Goal: Task Accomplishment & Management: Manage account settings

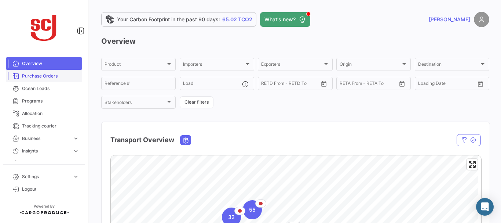
click at [39, 76] on span "Purchase Orders" at bounding box center [50, 76] width 57 height 7
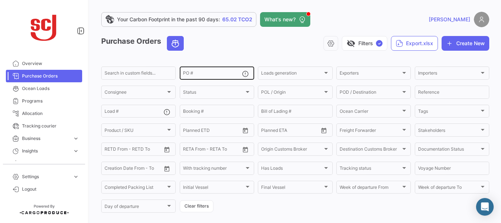
click at [199, 74] on input "PO #" at bounding box center [212, 74] width 59 height 5
type input "4302341062"
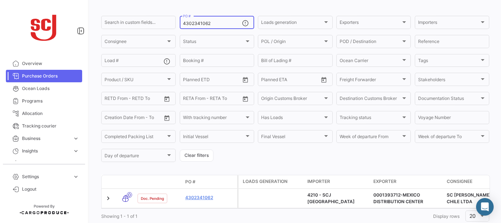
scroll to position [72, 0]
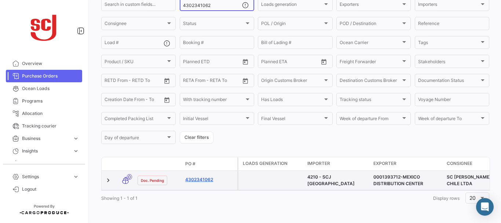
click at [200, 176] on link "4302341062" at bounding box center [209, 179] width 49 height 7
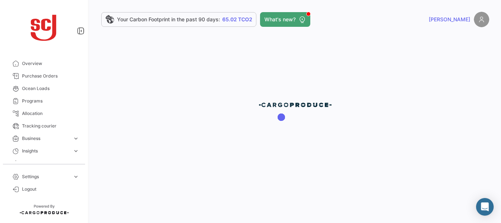
click at [201, 175] on div at bounding box center [296, 111] width 412 height 223
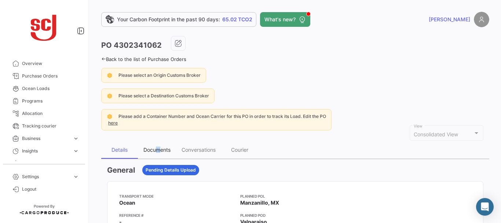
click at [159, 152] on div "Documents" at bounding box center [157, 149] width 27 height 6
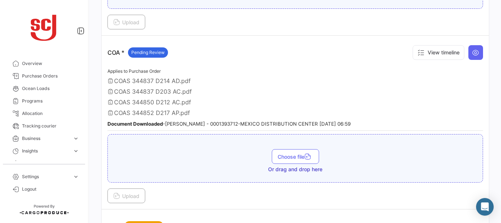
scroll to position [392, 0]
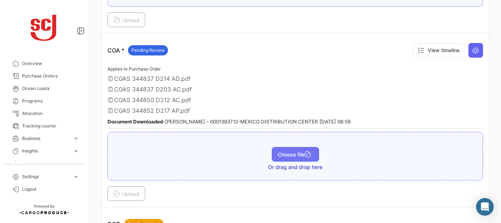
click at [288, 152] on span "Choose file" at bounding box center [296, 154] width 36 height 6
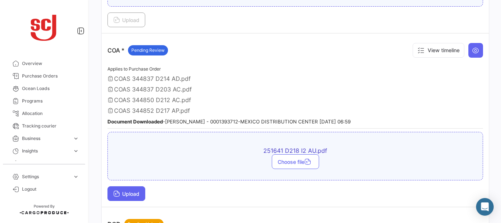
click at [136, 189] on button "Upload" at bounding box center [127, 193] width 38 height 15
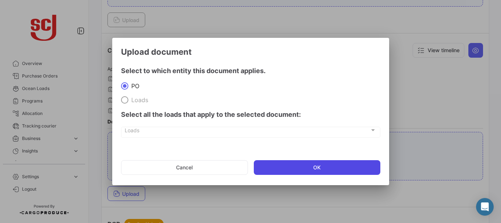
click at [321, 167] on button "OK" at bounding box center [317, 167] width 127 height 15
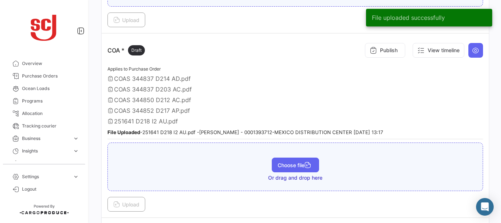
click at [289, 161] on button "Choose file" at bounding box center [295, 164] width 47 height 15
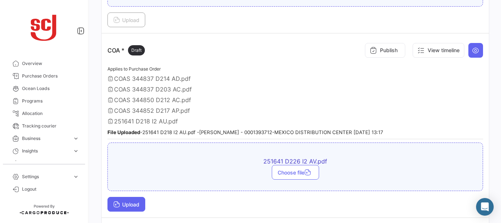
click at [120, 206] on icon at bounding box center [116, 204] width 7 height 7
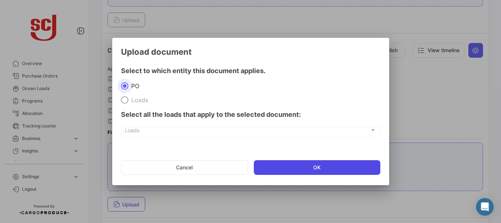
click at [304, 165] on button "OK" at bounding box center [317, 167] width 127 height 15
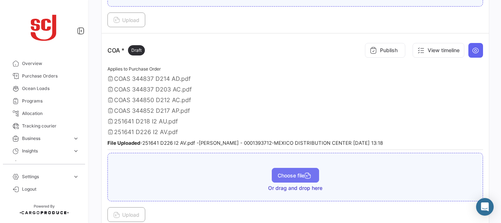
click at [286, 180] on button "Choose file" at bounding box center [295, 175] width 47 height 15
click at [286, 184] on span "Choose file" at bounding box center [296, 182] width 36 height 6
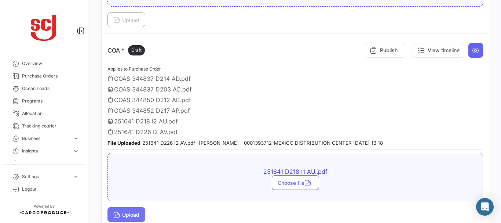
click at [124, 216] on span "Upload" at bounding box center [126, 214] width 26 height 6
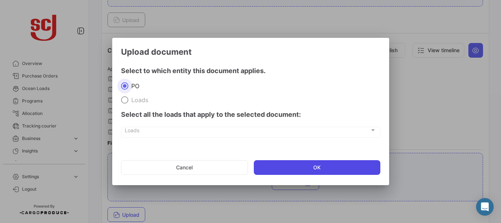
click at [339, 168] on button "OK" at bounding box center [317, 167] width 127 height 15
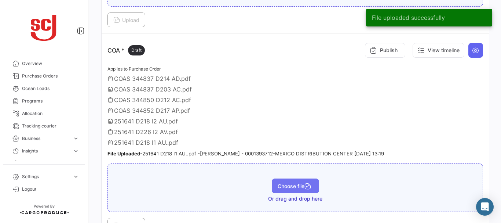
click at [280, 189] on span "Choose file" at bounding box center [296, 186] width 36 height 6
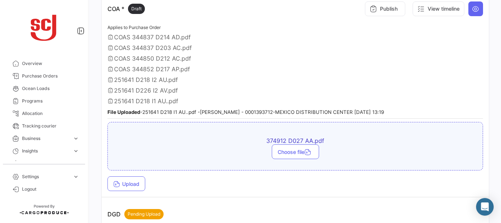
scroll to position [451, 0]
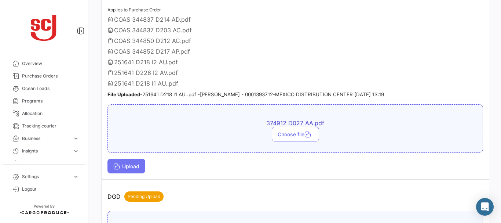
click at [139, 166] on span "Upload" at bounding box center [126, 166] width 26 height 6
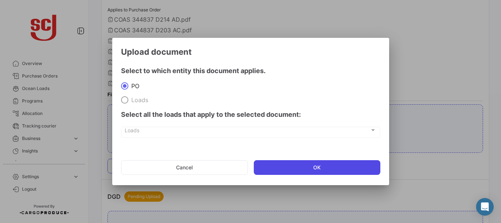
click at [308, 167] on button "OK" at bounding box center [317, 167] width 127 height 15
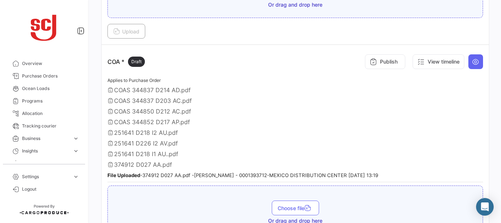
scroll to position [363, 0]
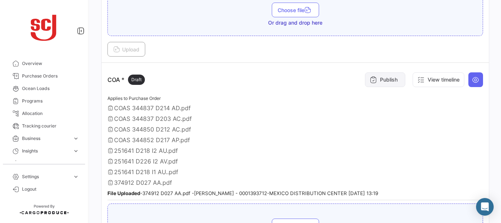
click at [371, 76] on icon at bounding box center [373, 79] width 7 height 7
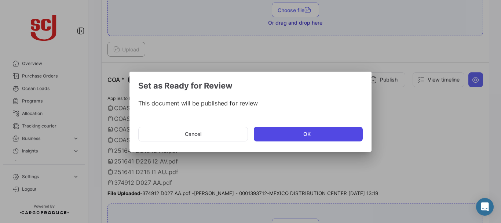
click at [288, 127] on button "OK" at bounding box center [308, 134] width 109 height 15
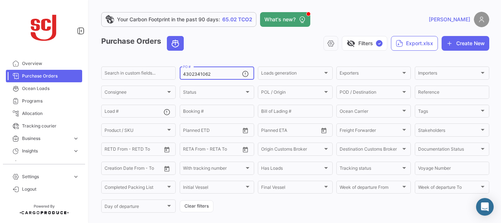
click at [215, 76] on input "4302341062" at bounding box center [212, 74] width 59 height 5
type input "4"
type input "4302345711"
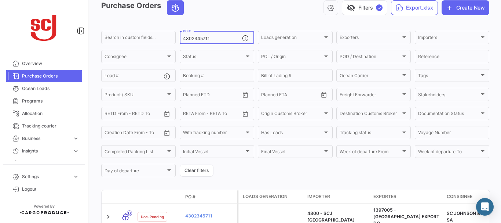
scroll to position [67, 0]
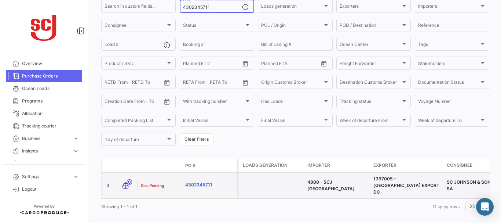
click at [196, 182] on link "4302345711" at bounding box center [209, 184] width 49 height 7
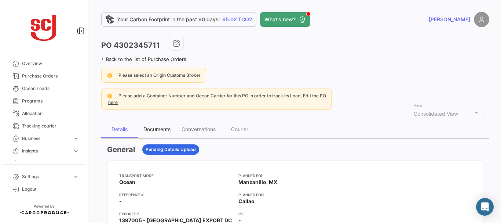
click at [156, 129] on div "Documents" at bounding box center [157, 129] width 27 height 6
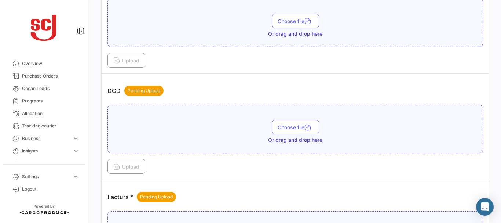
scroll to position [442, 0]
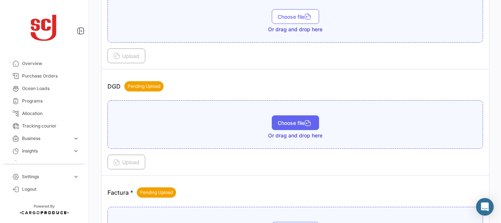
click at [293, 120] on span "Choose file" at bounding box center [296, 123] width 36 height 6
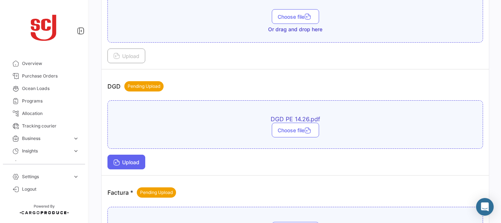
click at [140, 159] on button "Upload" at bounding box center [127, 162] width 38 height 15
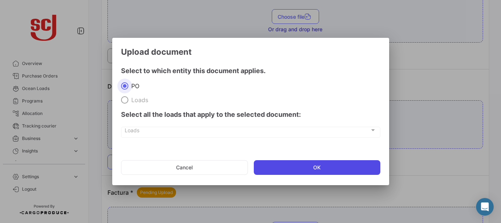
click at [290, 164] on button "OK" at bounding box center [317, 167] width 127 height 15
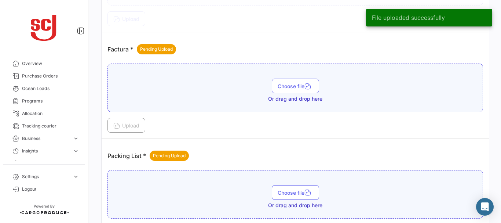
scroll to position [597, 0]
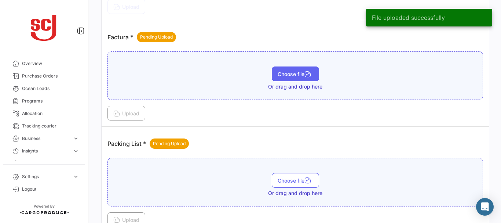
click at [293, 77] on span "Choose file" at bounding box center [296, 74] width 36 height 6
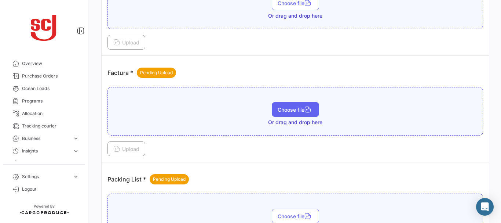
click at [279, 109] on span "Choose file" at bounding box center [296, 109] width 36 height 6
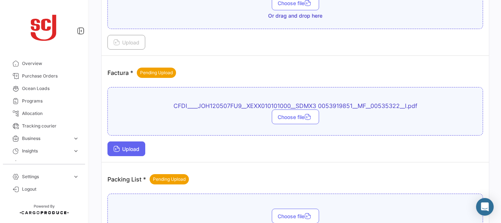
click at [127, 148] on span "Upload" at bounding box center [126, 149] width 26 height 6
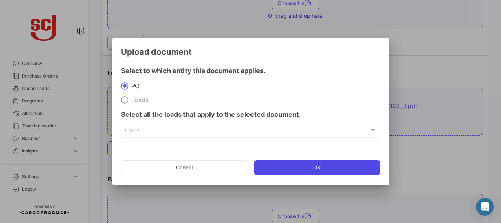
click at [279, 165] on button "OK" at bounding box center [317, 167] width 127 height 15
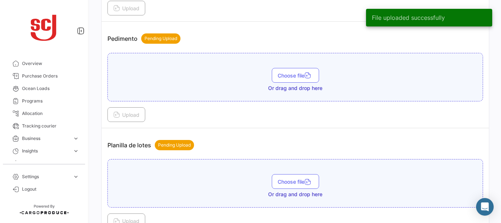
scroll to position [872, 0]
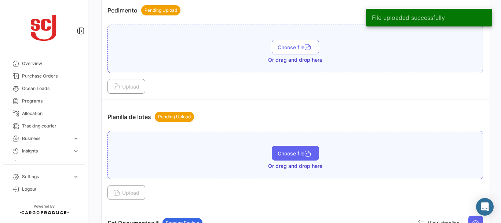
click at [294, 152] on span "Choose file" at bounding box center [296, 153] width 36 height 6
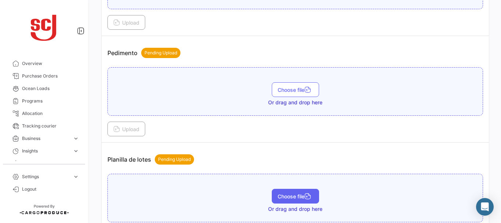
click at [296, 196] on span "Choose file" at bounding box center [296, 196] width 36 height 6
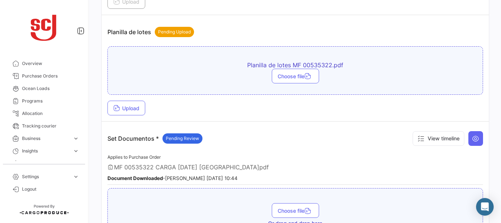
scroll to position [1031, 0]
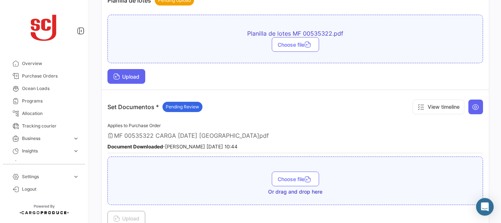
click at [126, 75] on span "Upload" at bounding box center [126, 76] width 26 height 6
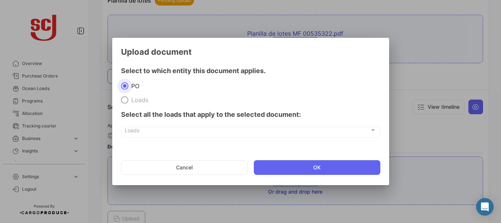
click at [301, 160] on mat-dialog-actions "Cancel OK" at bounding box center [250, 167] width 259 height 25
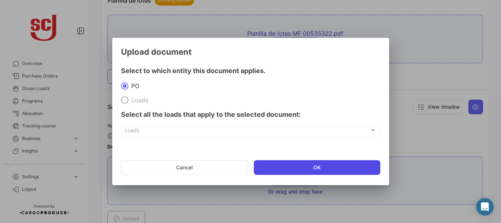
click at [295, 162] on button "OK" at bounding box center [317, 167] width 127 height 15
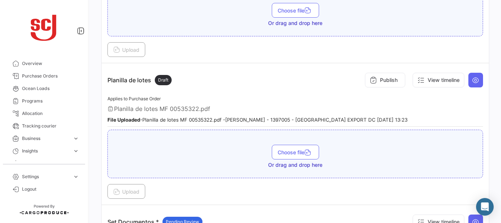
scroll to position [945, 0]
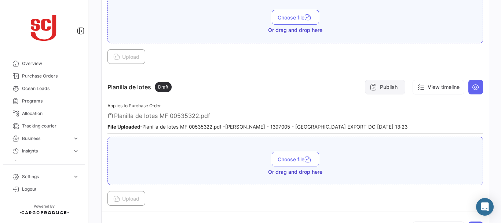
click at [387, 83] on button "Publish" at bounding box center [385, 87] width 40 height 15
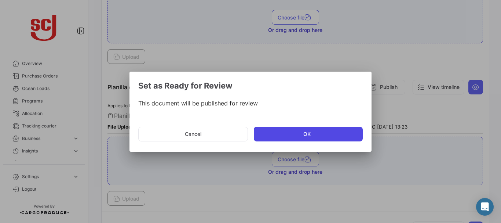
click at [300, 135] on button "OK" at bounding box center [308, 134] width 109 height 15
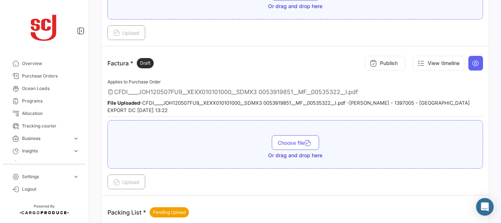
scroll to position [600, 0]
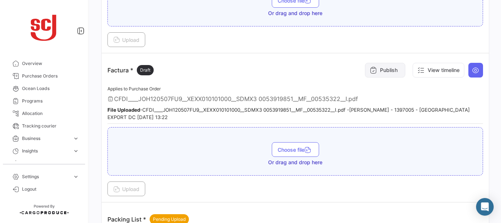
click at [399, 65] on button "Publish" at bounding box center [385, 70] width 40 height 15
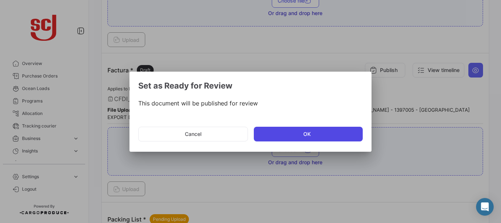
click at [293, 137] on button "OK" at bounding box center [308, 134] width 109 height 15
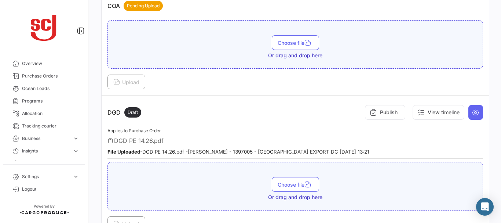
scroll to position [411, 0]
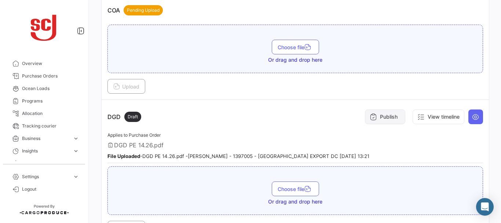
click at [380, 113] on button "Publish" at bounding box center [385, 116] width 40 height 15
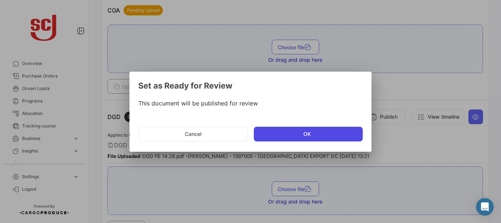
click at [313, 131] on button "OK" at bounding box center [308, 134] width 109 height 15
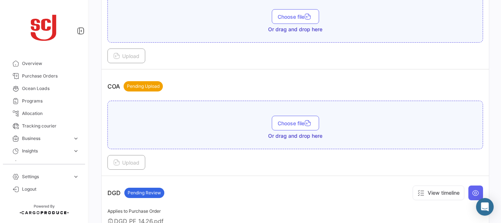
scroll to position [1110, 0]
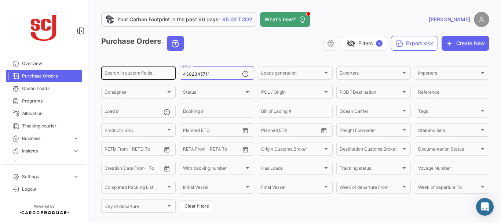
drag, startPoint x: 217, startPoint y: 70, endPoint x: 155, endPoint y: 71, distance: 62.0
click at [0, 0] on div "Search in custom fields... 4302345711 PO # Loads generation Loads generation Ex…" at bounding box center [0, 0] width 0 height 0
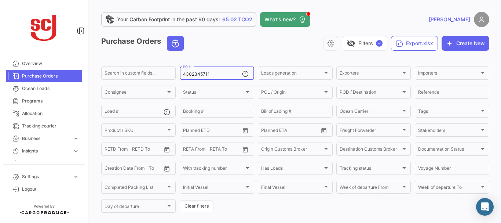
drag, startPoint x: 217, startPoint y: 74, endPoint x: 27, endPoint y: 70, distance: 189.8
click at [27, 70] on mat-sidenav-container "Overview Purchase Orders Ocean Loads Programs Allocation Tracking courier Busin…" at bounding box center [250, 111] width 501 height 223
type input "4302346892"
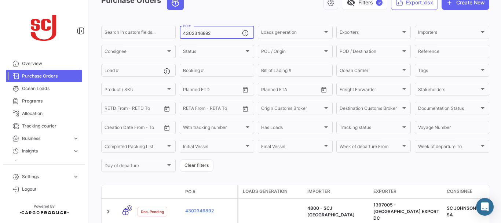
scroll to position [70, 0]
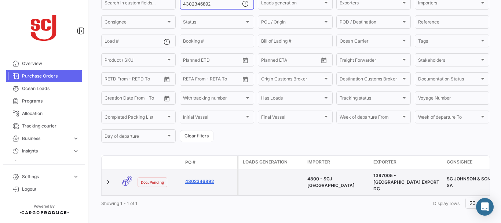
click at [208, 178] on link "4302346892" at bounding box center [209, 181] width 49 height 7
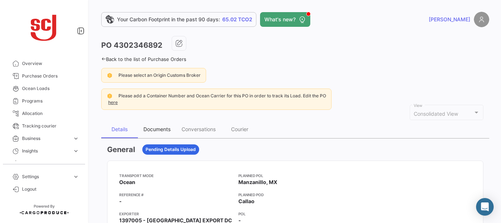
click at [153, 129] on div "Documents" at bounding box center [157, 129] width 27 height 6
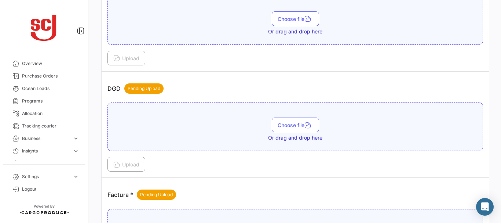
scroll to position [461, 0]
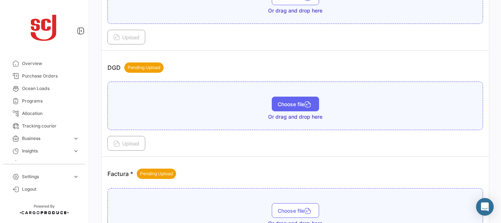
click at [278, 106] on span "Choose file" at bounding box center [296, 104] width 36 height 6
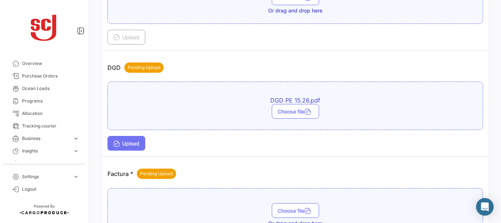
click at [131, 143] on span "Upload" at bounding box center [126, 143] width 26 height 6
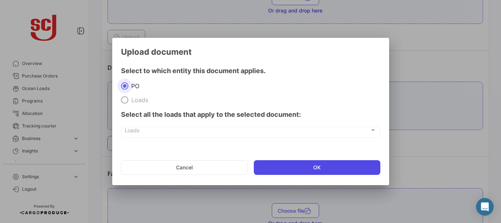
click at [286, 166] on button "OK" at bounding box center [317, 167] width 127 height 15
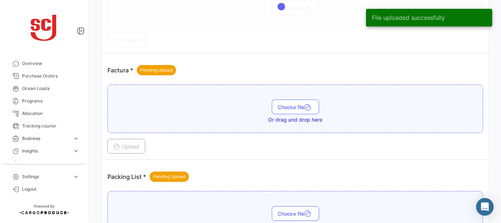
scroll to position [598, 0]
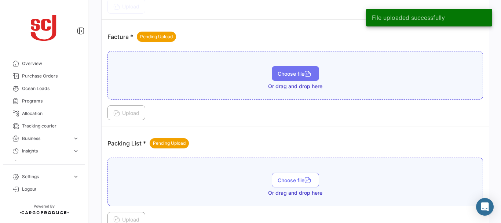
click at [281, 75] on span "Choose file" at bounding box center [296, 73] width 36 height 6
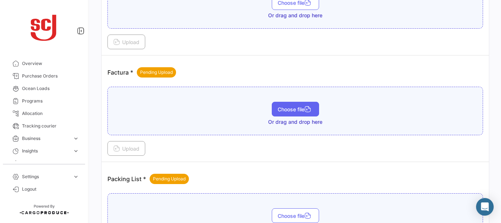
click at [290, 107] on span "Choose file" at bounding box center [296, 109] width 36 height 6
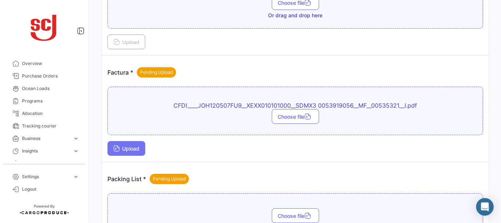
click at [129, 146] on span "Upload" at bounding box center [126, 148] width 26 height 6
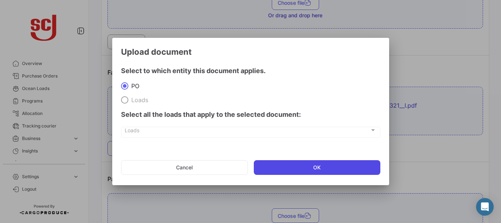
click at [299, 164] on button "OK" at bounding box center [317, 167] width 127 height 15
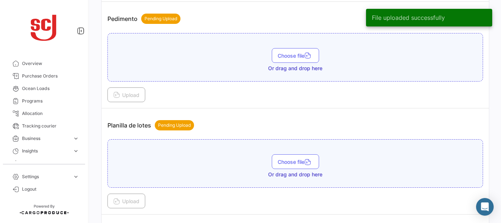
scroll to position [887, 0]
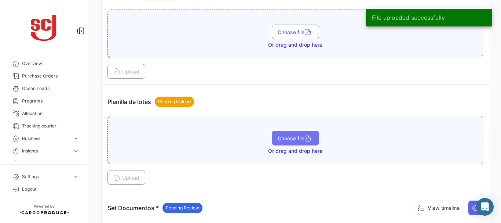
click at [289, 135] on button "Choose file" at bounding box center [295, 138] width 47 height 15
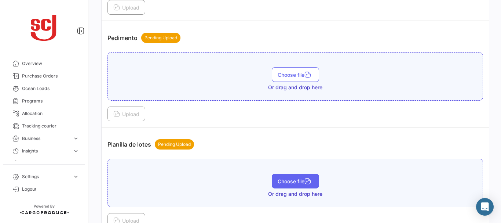
click at [285, 183] on span "Choose file" at bounding box center [296, 181] width 36 height 6
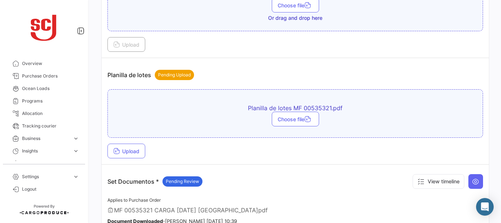
scroll to position [964, 0]
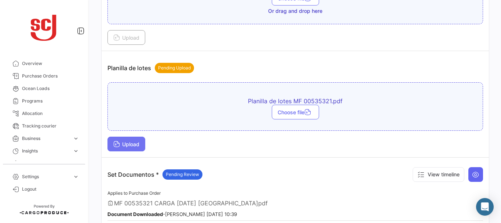
click at [131, 141] on span "Upload" at bounding box center [126, 144] width 26 height 6
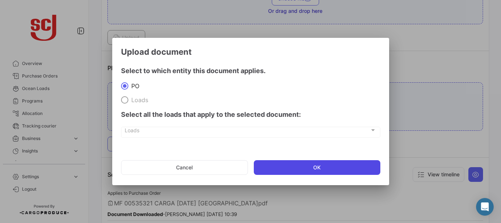
click at [299, 167] on button "OK" at bounding box center [317, 167] width 127 height 15
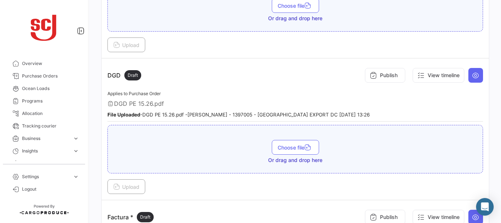
scroll to position [462, 0]
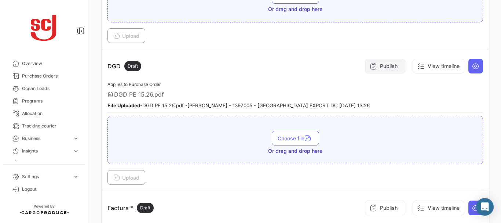
click at [378, 67] on button "Publish" at bounding box center [385, 66] width 40 height 15
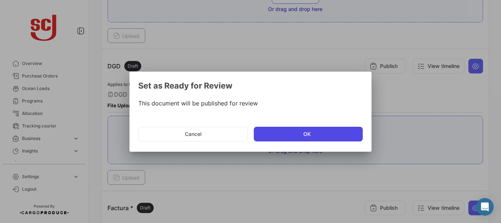
click at [334, 132] on button "OK" at bounding box center [308, 134] width 109 height 15
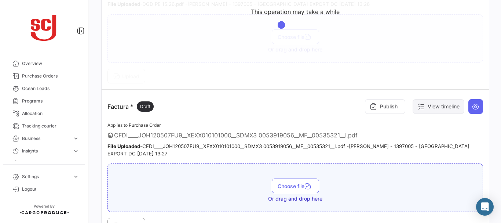
scroll to position [566, 0]
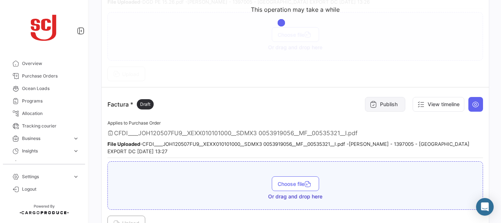
click at [372, 98] on button "Publish" at bounding box center [385, 104] width 40 height 15
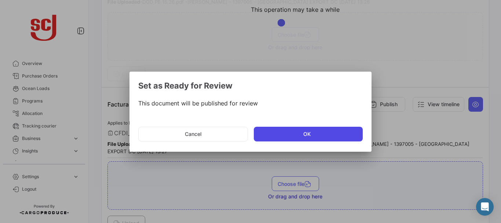
click at [317, 137] on button "OK" at bounding box center [308, 134] width 109 height 15
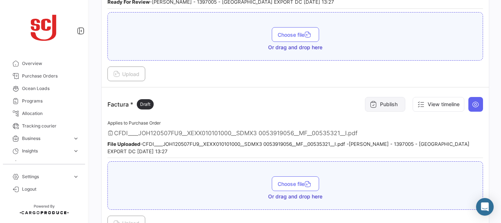
click at [390, 106] on button "Publish" at bounding box center [385, 104] width 40 height 15
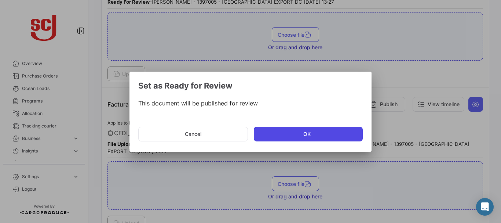
click at [316, 132] on button "OK" at bounding box center [308, 134] width 109 height 15
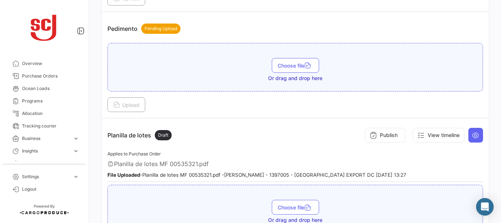
scroll to position [915, 0]
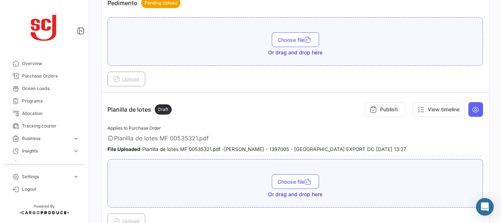
click at [386, 118] on div "Publish View timeline" at bounding box center [422, 109] width 121 height 22
click at [388, 112] on button "Publish" at bounding box center [385, 109] width 40 height 15
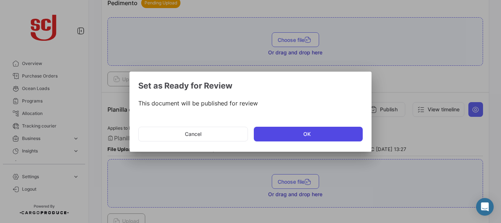
click at [321, 133] on button "OK" at bounding box center [308, 134] width 109 height 15
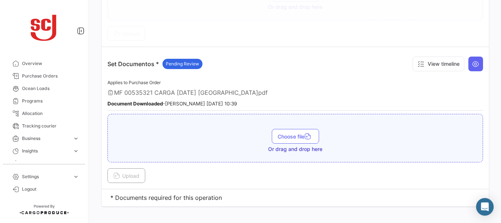
scroll to position [1110, 0]
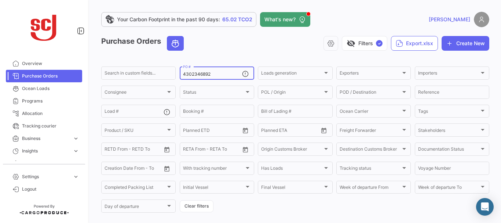
drag, startPoint x: 212, startPoint y: 75, endPoint x: 81, endPoint y: 70, distance: 130.8
click at [82, 70] on mat-sidenav-container "Overview Purchase Orders Ocean Loads Programs Allocation Tracking courier Busin…" at bounding box center [250, 111] width 501 height 223
type input "4302347742"
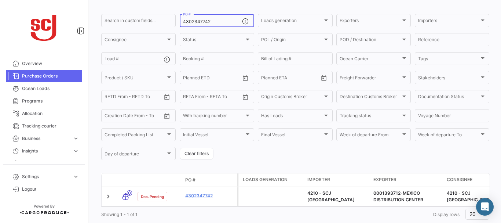
scroll to position [74, 0]
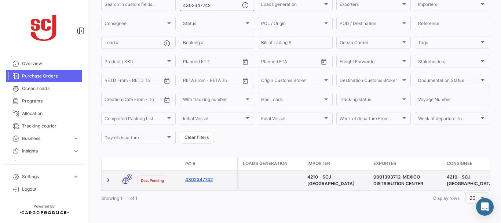
click at [206, 176] on link "4302347742" at bounding box center [209, 179] width 49 height 7
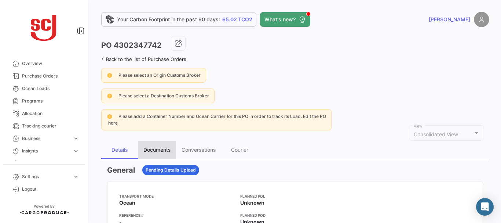
click at [152, 148] on div "Documents" at bounding box center [157, 149] width 27 height 6
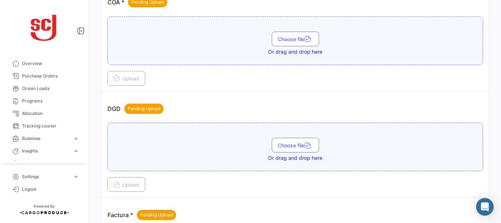
scroll to position [491, 0]
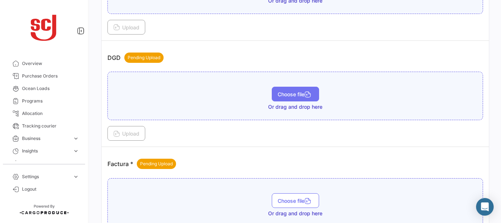
click at [285, 92] on span "Choose file" at bounding box center [296, 94] width 36 height 6
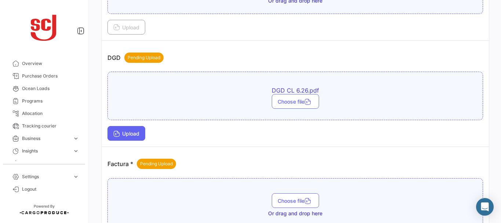
click at [143, 131] on button "Upload" at bounding box center [127, 133] width 38 height 15
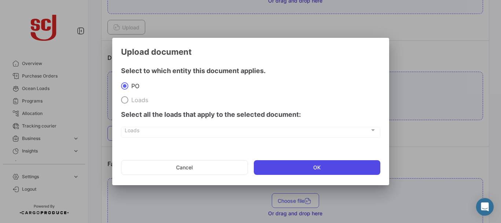
click at [282, 168] on button "OK" at bounding box center [317, 167] width 127 height 15
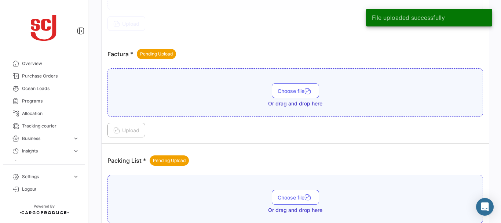
scroll to position [609, 0]
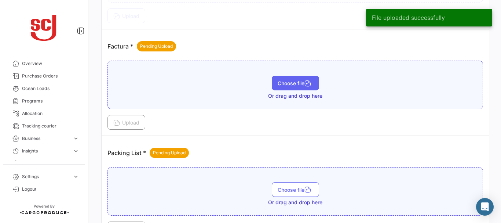
click at [283, 85] on span "Choose file" at bounding box center [296, 83] width 36 height 6
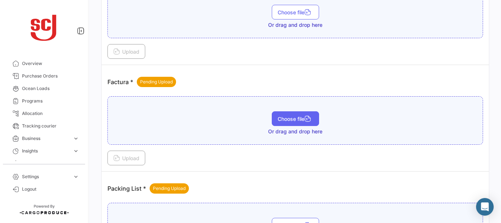
click at [299, 120] on span "Choose file" at bounding box center [296, 119] width 36 height 6
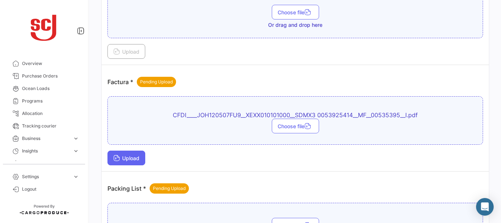
click at [125, 155] on button "Upload" at bounding box center [127, 157] width 38 height 15
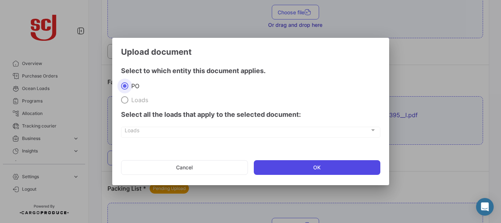
click at [281, 164] on button "OK" at bounding box center [317, 167] width 127 height 15
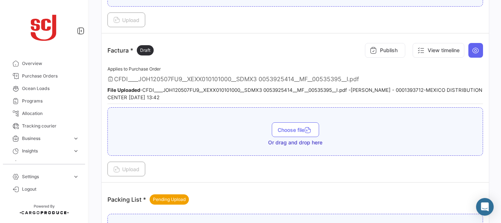
scroll to position [624, 0]
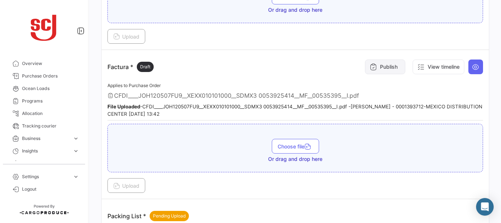
click at [393, 63] on button "Publish" at bounding box center [385, 66] width 40 height 15
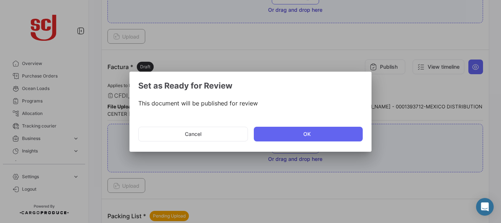
click at [320, 126] on mat-dialog-actions "Cancel OK" at bounding box center [250, 133] width 225 height 25
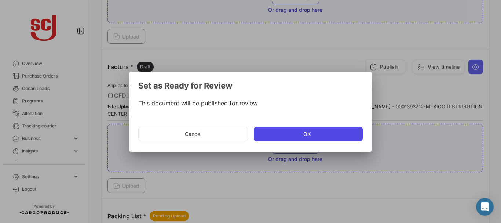
click at [319, 131] on button "OK" at bounding box center [308, 134] width 109 height 15
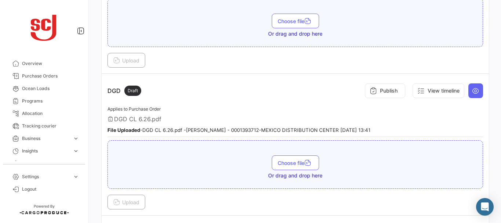
scroll to position [433, 0]
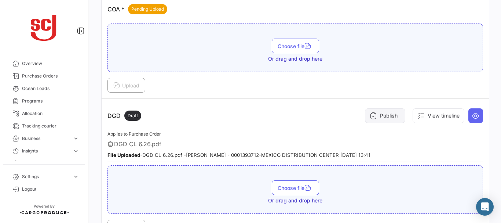
click at [384, 111] on button "Publish" at bounding box center [385, 115] width 40 height 15
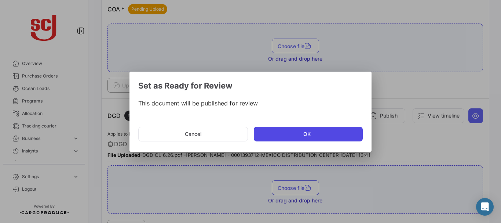
click at [303, 139] on button "OK" at bounding box center [308, 134] width 109 height 15
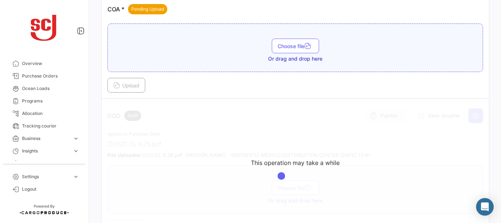
click at [371, 116] on app-loading-simple-component "This operation may take a while" at bounding box center [296, 169] width 388 height 141
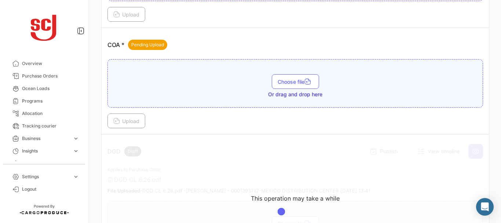
scroll to position [395, 0]
